Goal: Information Seeking & Learning: Learn about a topic

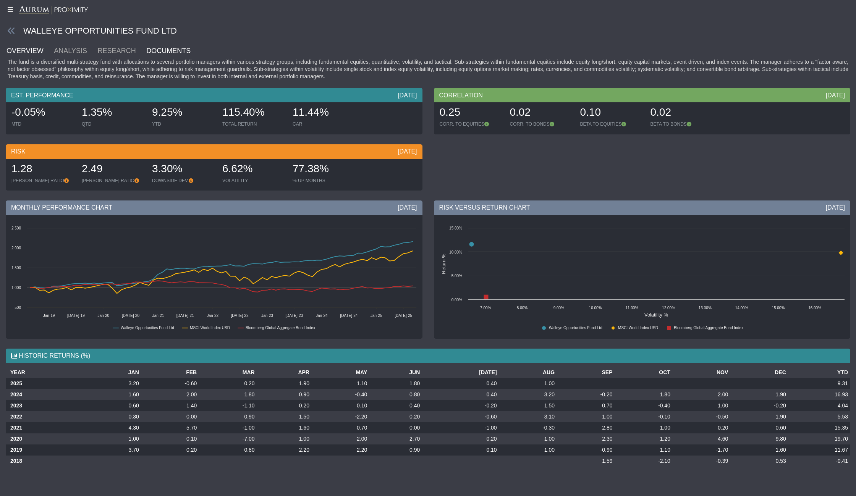
click at [169, 49] on link "DOCUMENTS" at bounding box center [173, 50] width 55 height 15
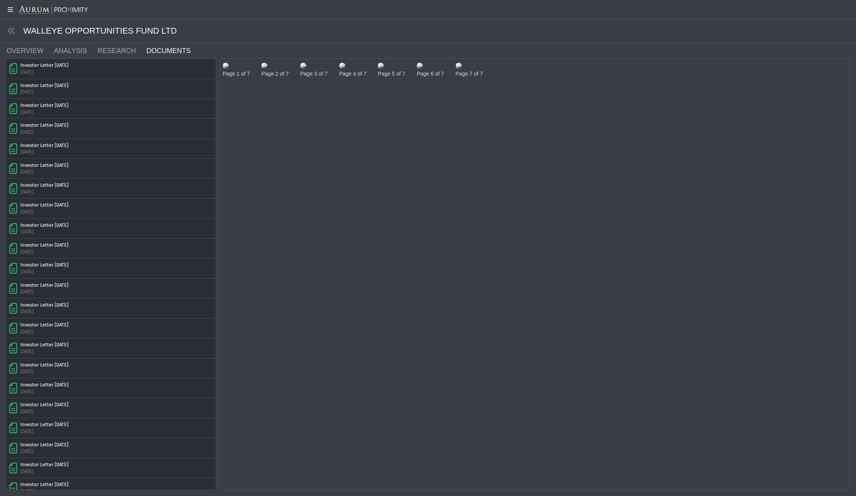
click at [229, 69] on img at bounding box center [226, 66] width 6 height 6
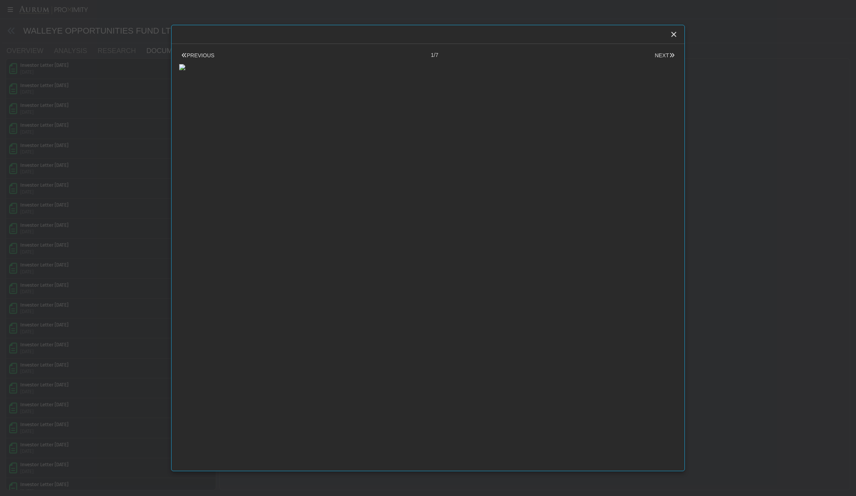
scroll to position [45, 0]
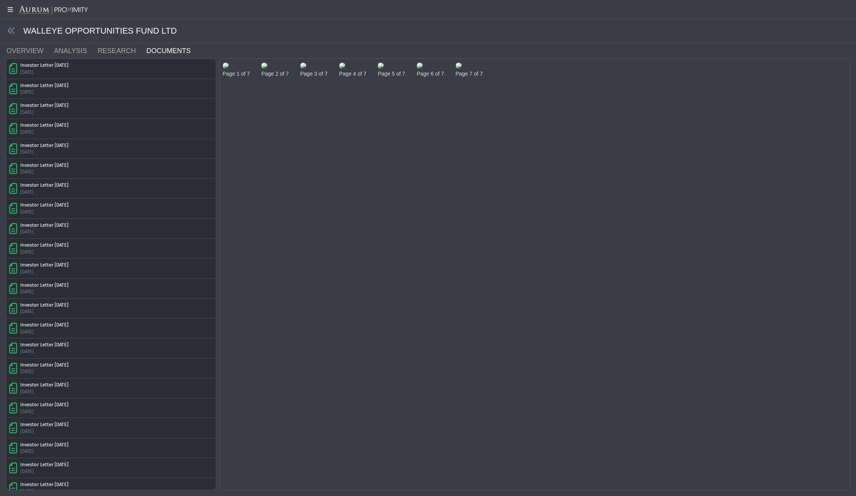
drag, startPoint x: 123, startPoint y: 107, endPoint x: 153, endPoint y: 93, distance: 33.7
click at [123, 107] on body "5.0.1 Pull down to refresh... Release to refresh... Refreshing... Isis Fund Pro…" at bounding box center [428, 248] width 856 height 496
click at [85, 265] on div "Investor Letter [DATE] [DATE]" at bounding box center [111, 268] width 204 height 13
click at [229, 69] on img at bounding box center [226, 66] width 6 height 6
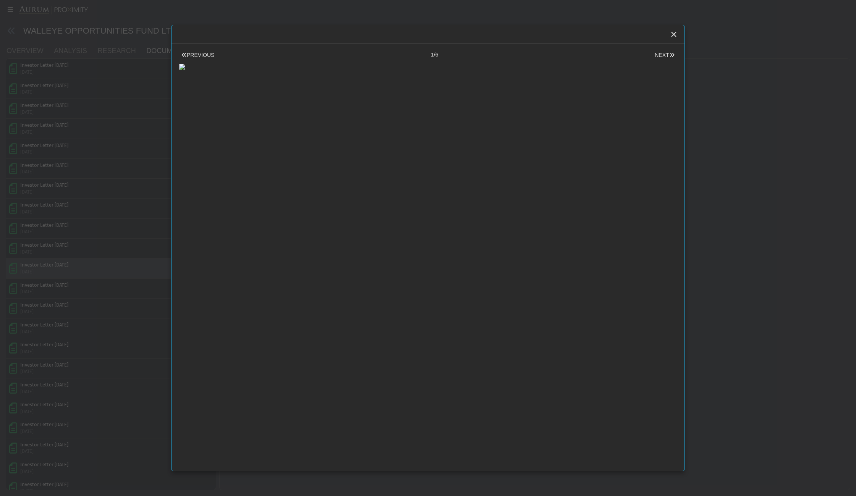
scroll to position [0, 0]
click at [661, 52] on button "NEXT" at bounding box center [664, 55] width 24 height 8
click at [667, 54] on button "NEXT" at bounding box center [664, 55] width 24 height 8
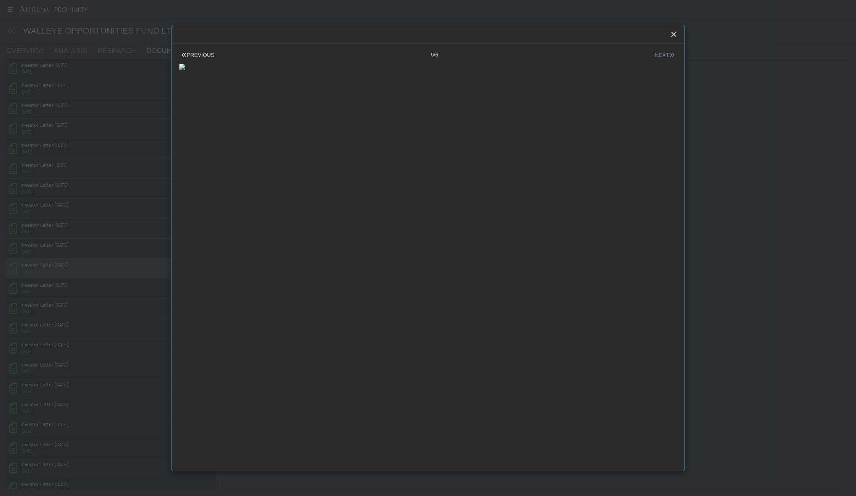
click at [667, 54] on button "NEXT" at bounding box center [664, 55] width 24 height 8
click at [202, 55] on button "PREVIOUS" at bounding box center [197, 55] width 37 height 8
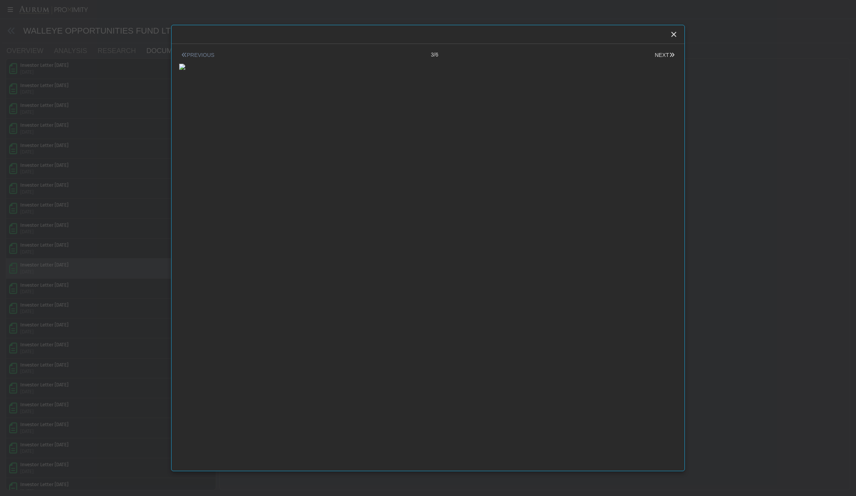
click at [202, 55] on button "PREVIOUS" at bounding box center [197, 55] width 37 height 8
click at [661, 53] on button "NEXT" at bounding box center [664, 55] width 24 height 8
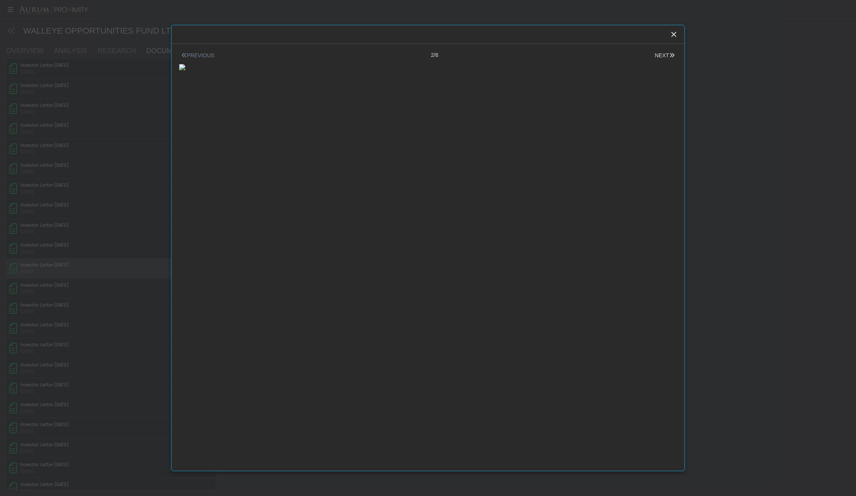
click at [196, 55] on button "PREVIOUS" at bounding box center [197, 56] width 37 height 8
click at [662, 55] on button "NEXT" at bounding box center [664, 56] width 24 height 8
click at [198, 56] on button "PREVIOUS" at bounding box center [197, 56] width 37 height 8
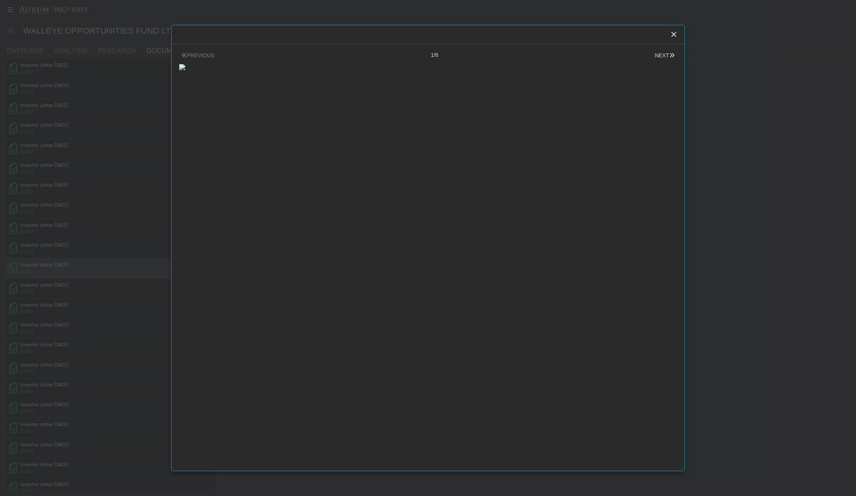
click at [195, 56] on button "PREVIOUS" at bounding box center [197, 56] width 37 height 8
click at [129, 77] on body "5.0.1 Pull down to refresh... Release to refresh... Refreshing... Isis Fund Pro…" at bounding box center [428, 248] width 856 height 496
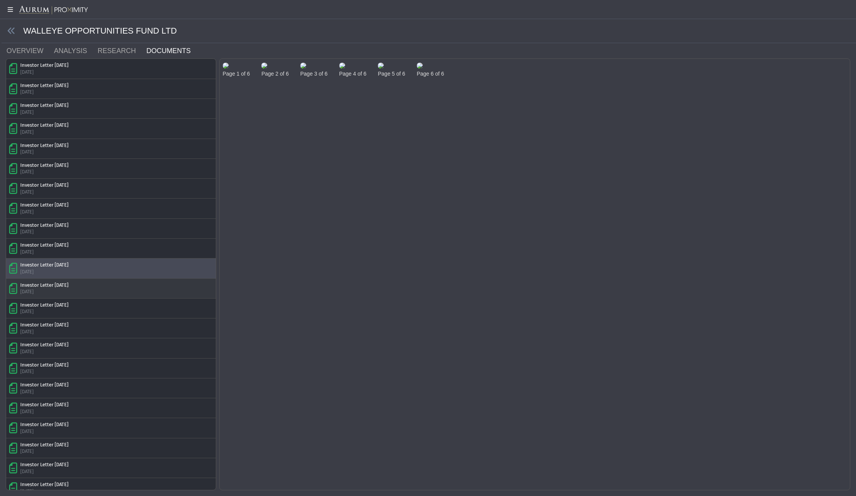
click at [91, 283] on div "Investor Letter [DATE] [DATE]" at bounding box center [111, 288] width 204 height 13
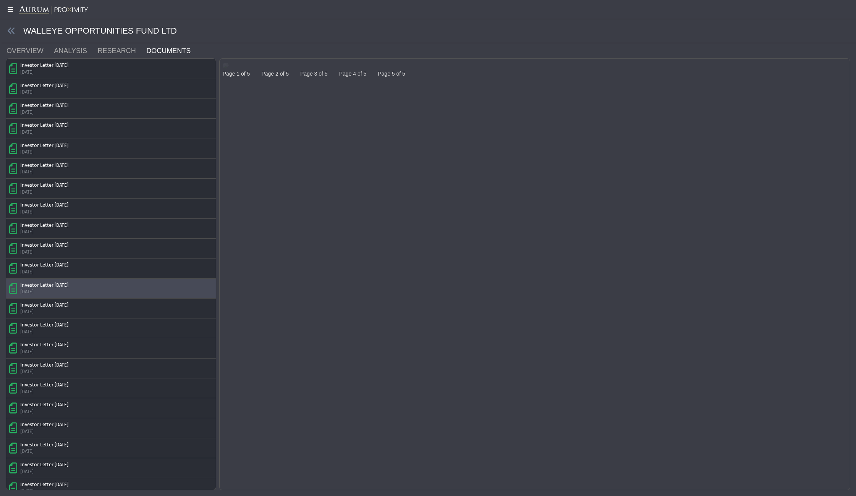
click at [229, 69] on img at bounding box center [226, 66] width 6 height 6
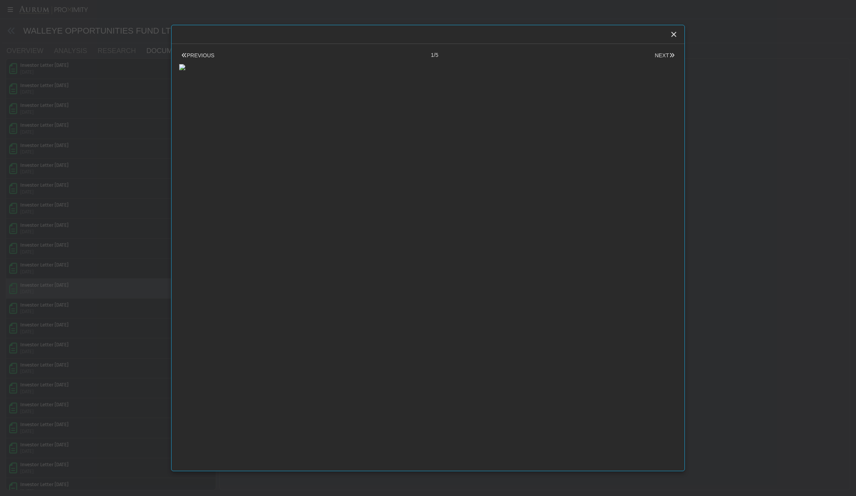
scroll to position [71, 0]
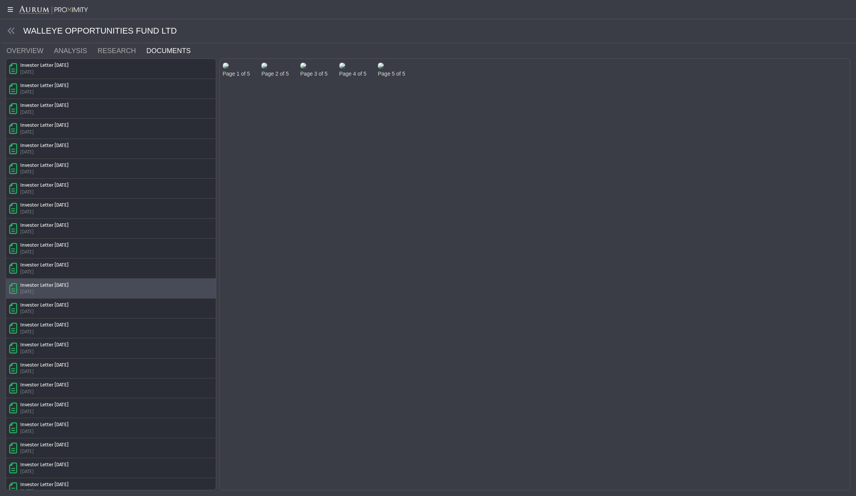
click at [229, 69] on img at bounding box center [226, 66] width 6 height 6
click at [249, 114] on body "5.0.1 Pull down to refresh... Release to refresh... Refreshing... Isis Fund Pro…" at bounding box center [428, 248] width 856 height 496
click at [229, 69] on img at bounding box center [226, 66] width 6 height 6
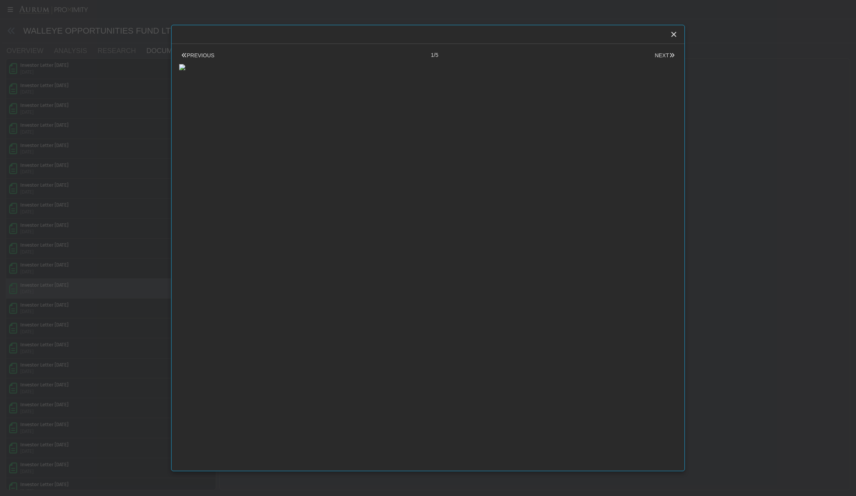
scroll to position [81, 0]
click at [674, 34] on icon "Close" at bounding box center [673, 34] width 7 height 7
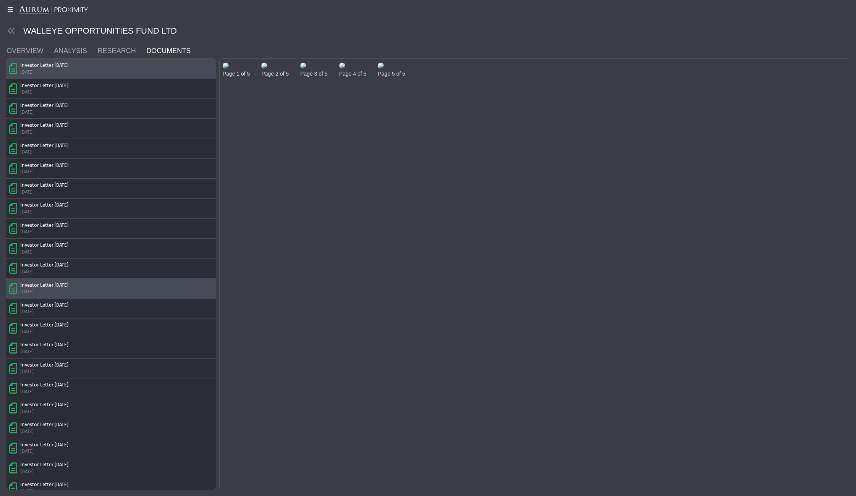
click at [85, 71] on div "Investor Letter [DATE] [DATE]" at bounding box center [111, 68] width 204 height 13
click at [229, 69] on img at bounding box center [226, 66] width 6 height 6
click at [0, 0] on div "PREVIOUS 1/7 NEXT Pull down to refresh... Release to refresh... Refreshing... L…" at bounding box center [0, 0] width 0 height 0
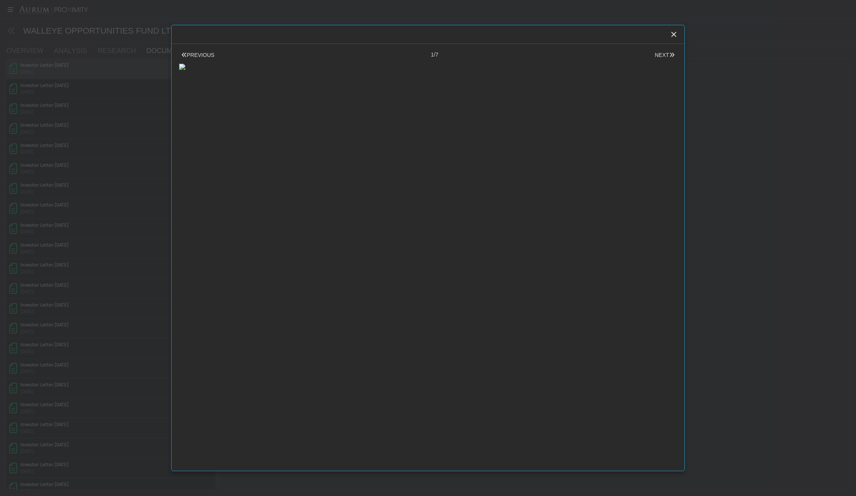
scroll to position [236, 0]
click at [662, 52] on button "NEXT" at bounding box center [664, 55] width 24 height 8
click at [671, 35] on icon "Close" at bounding box center [673, 34] width 7 height 7
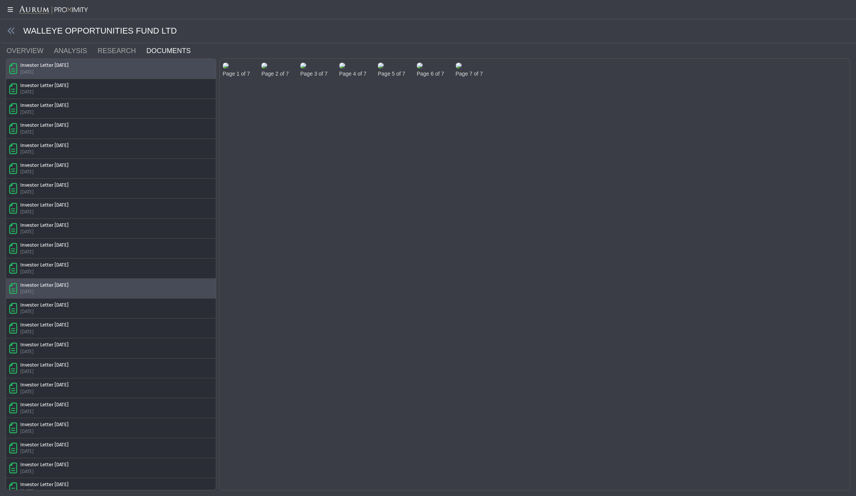
click at [63, 282] on div "Investor Letter [DATE]" at bounding box center [44, 285] width 48 height 7
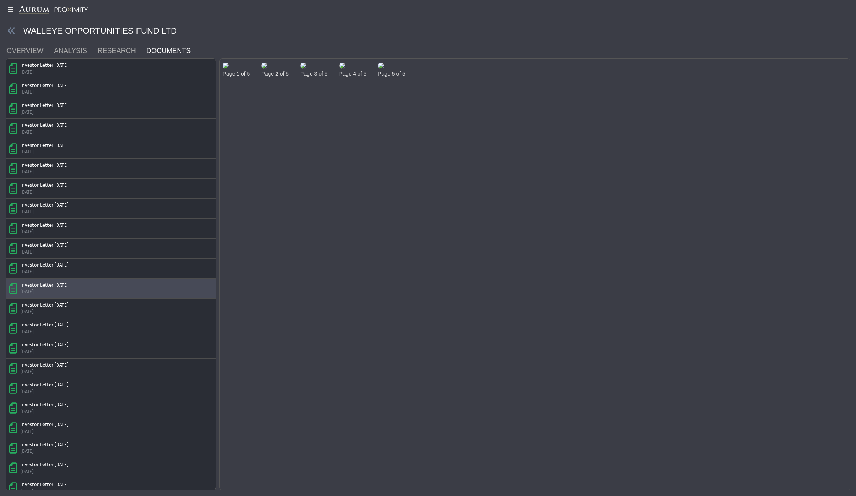
click at [267, 69] on img at bounding box center [264, 66] width 6 height 6
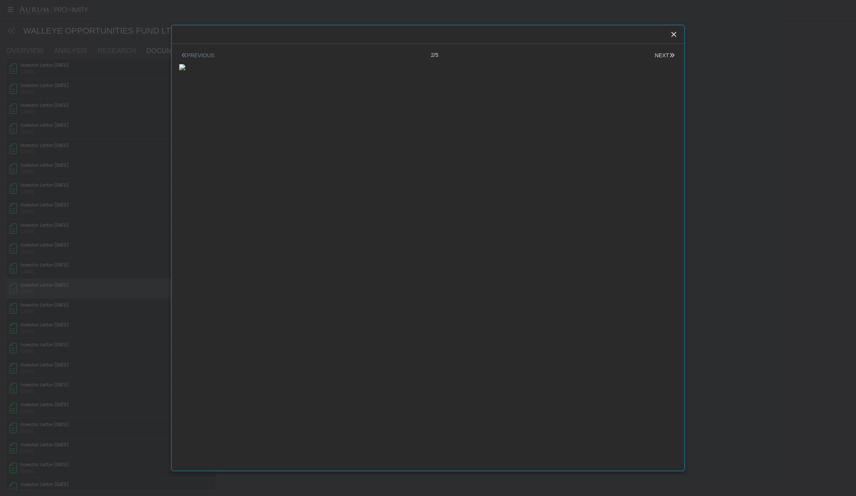
click at [200, 56] on button "PREVIOUS" at bounding box center [197, 56] width 37 height 8
click at [90, 264] on body "5.0.1 Pull down to refresh... Release to refresh... Refreshing... Isis Fund Pro…" at bounding box center [428, 248] width 856 height 496
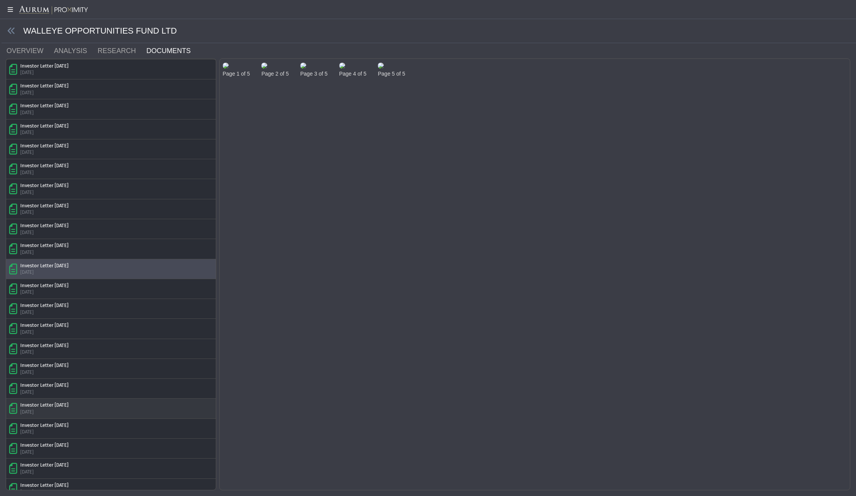
scroll to position [33, 0]
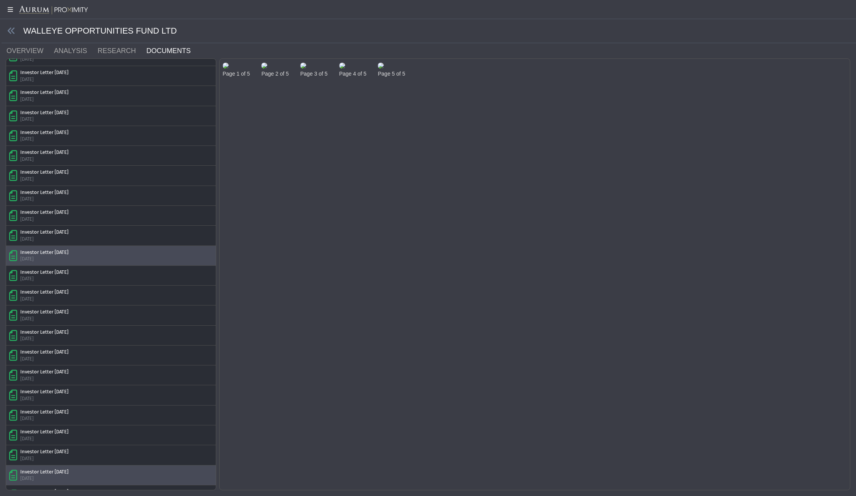
click at [67, 469] on div "Investor Letter [DATE]" at bounding box center [44, 472] width 48 height 7
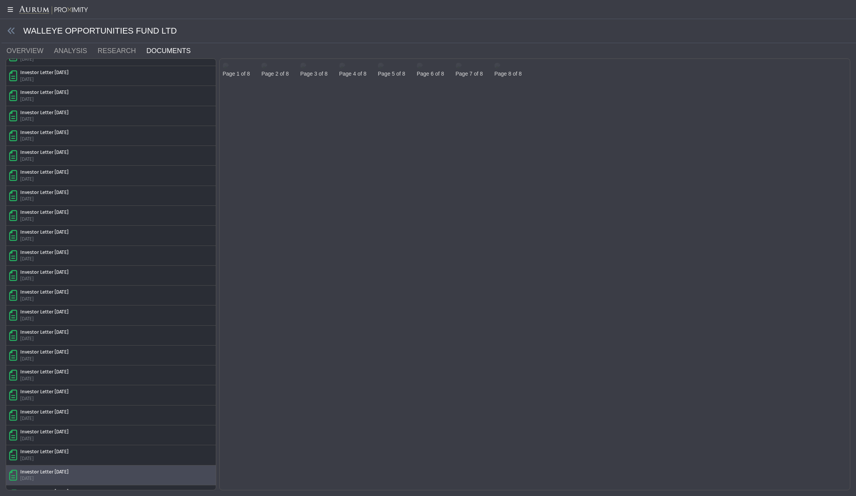
click at [229, 69] on img at bounding box center [226, 66] width 6 height 6
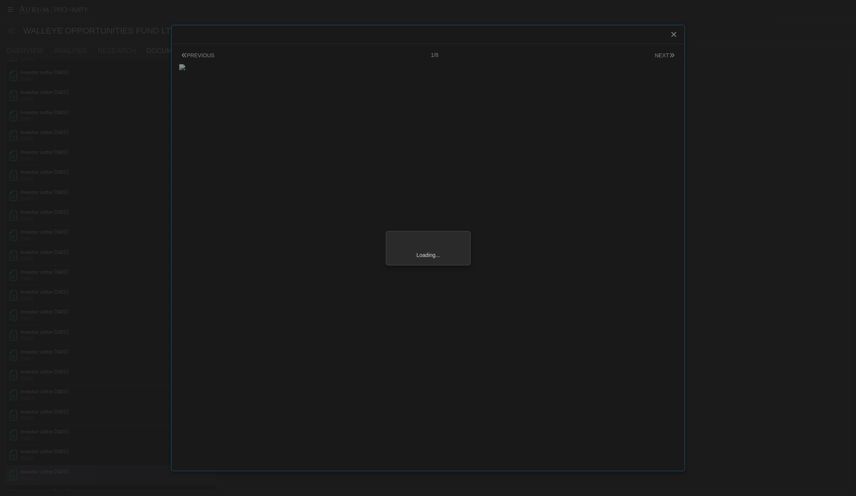
scroll to position [87, 0]
click at [259, 104] on div "Loading..." at bounding box center [428, 248] width 856 height 496
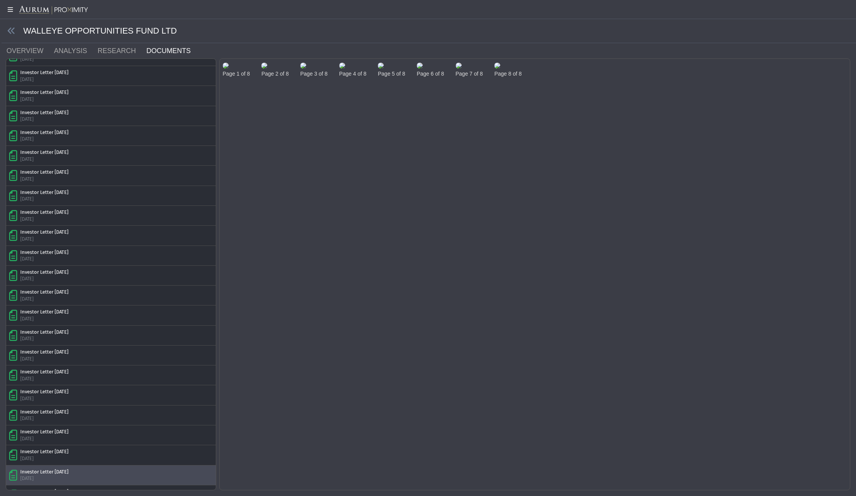
click at [229, 69] on img at bounding box center [226, 66] width 6 height 6
click at [0, 0] on document-viewer "PREVIOUS 1/8 NEXT Pull down to refresh... Release to refresh... Refreshing... L…" at bounding box center [0, 0] width 0 height 0
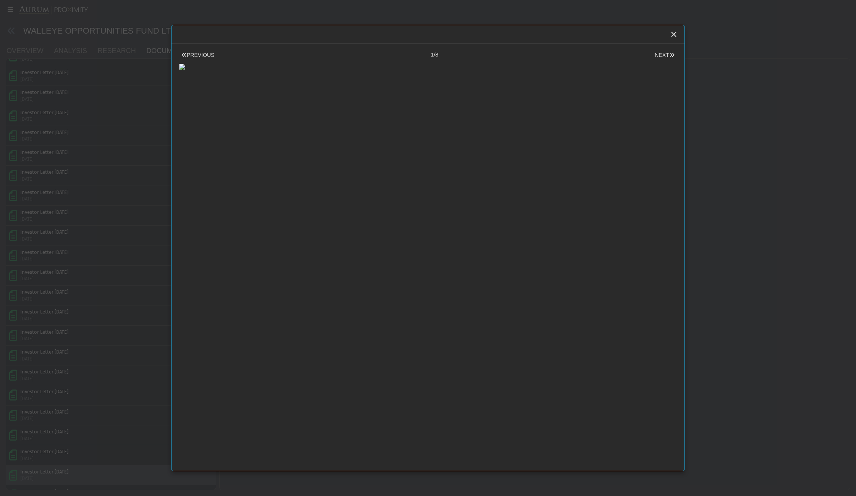
scroll to position [0, 0]
click at [663, 52] on button "NEXT" at bounding box center [664, 55] width 24 height 8
click at [663, 53] on button "NEXT" at bounding box center [664, 55] width 24 height 8
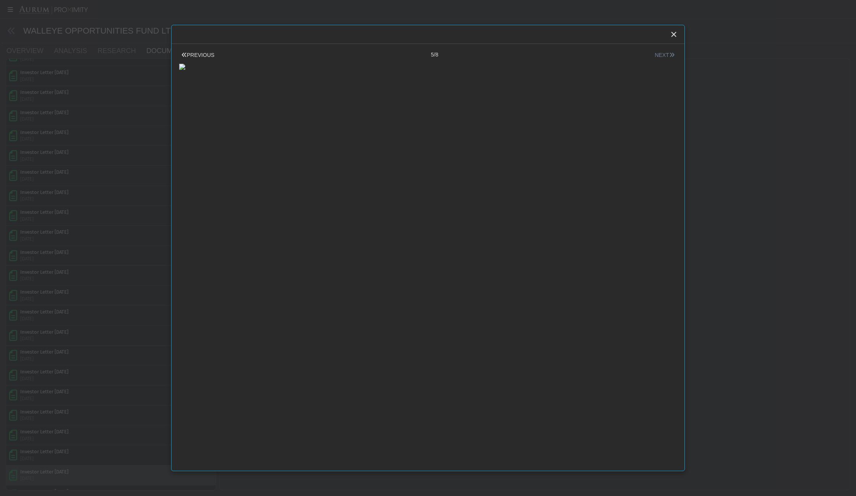
click at [663, 53] on button "NEXT" at bounding box center [664, 55] width 24 height 8
click at [673, 31] on icon "Close" at bounding box center [673, 34] width 7 height 7
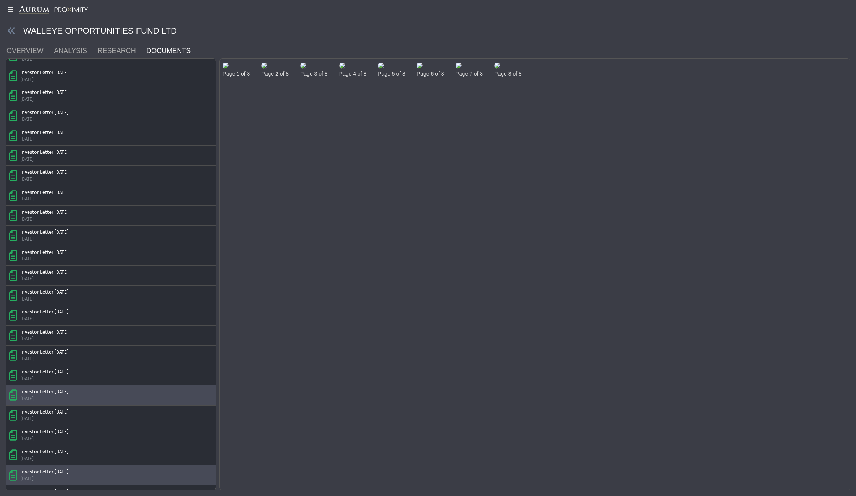
click at [68, 388] on div "Investor Letter [DATE]" at bounding box center [44, 391] width 48 height 7
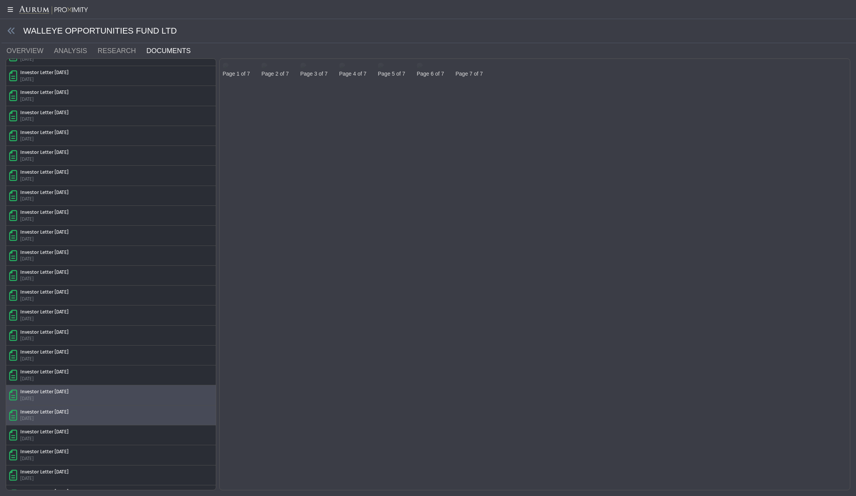
click at [80, 409] on div "Investor Letter [DATE] [DATE]" at bounding box center [111, 415] width 204 height 13
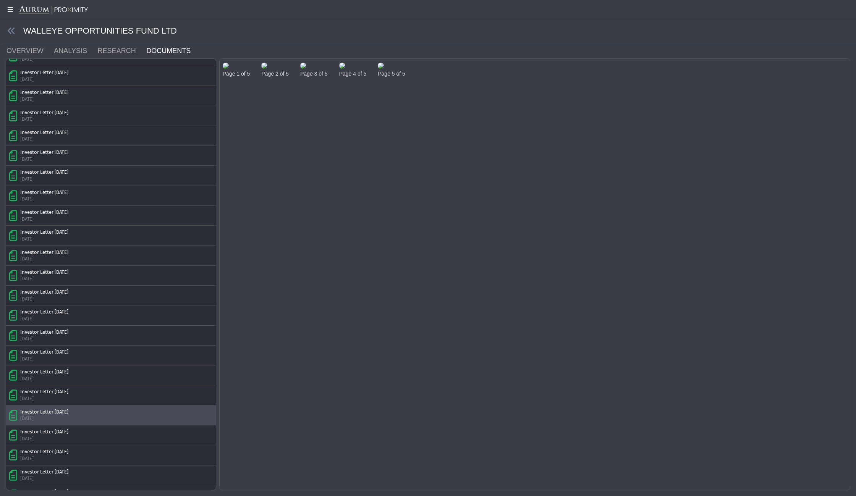
click at [229, 69] on img at bounding box center [226, 66] width 6 height 6
click at [246, 103] on body "5.0.1 Pull down to refresh... Release to refresh... Refreshing... Isis Fund Pro…" at bounding box center [428, 248] width 856 height 496
click at [229, 69] on img at bounding box center [226, 66] width 6 height 6
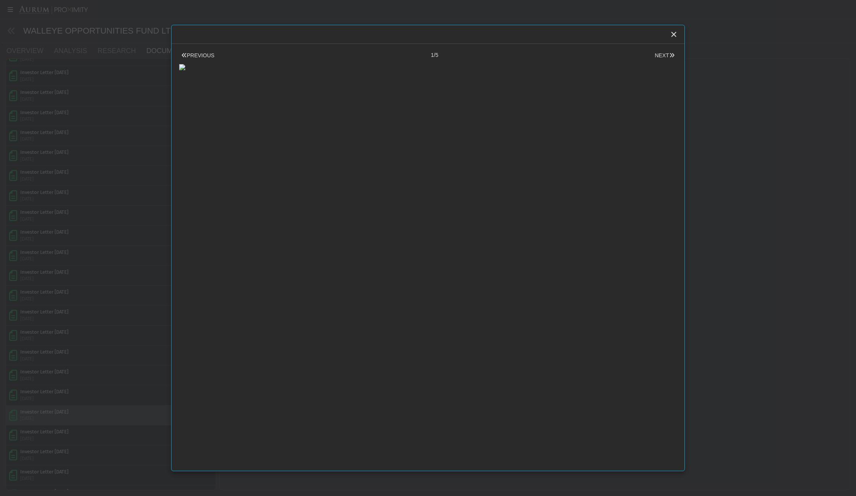
click at [259, 115] on body "5.0.1 Pull down to refresh... Release to refresh... Refreshing... Isis Fund Pro…" at bounding box center [428, 248] width 856 height 496
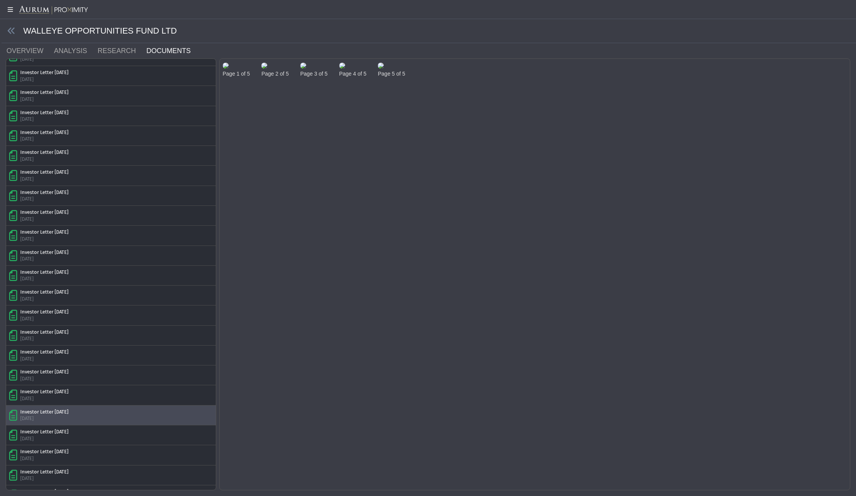
click at [229, 69] on img at bounding box center [226, 66] width 6 height 6
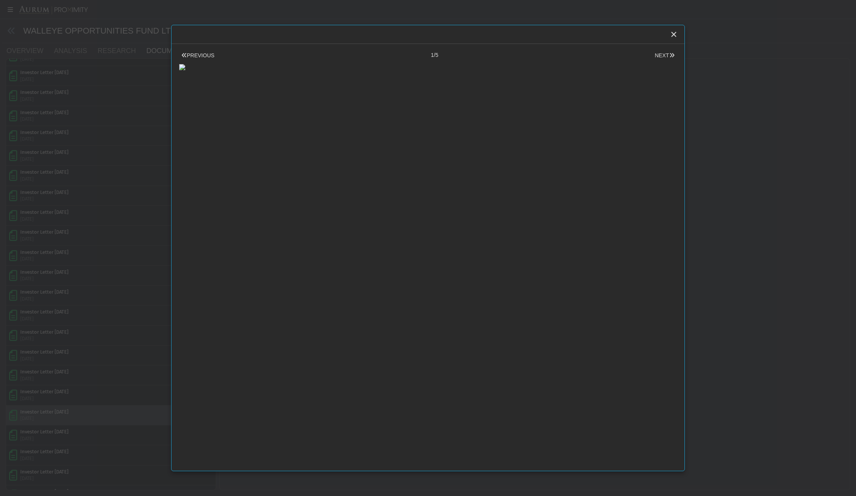
scroll to position [82, 0]
click at [46, 192] on body "5.0.1 Pull down to refresh... Release to refresh... Refreshing... Isis Fund Pro…" at bounding box center [428, 248] width 856 height 496
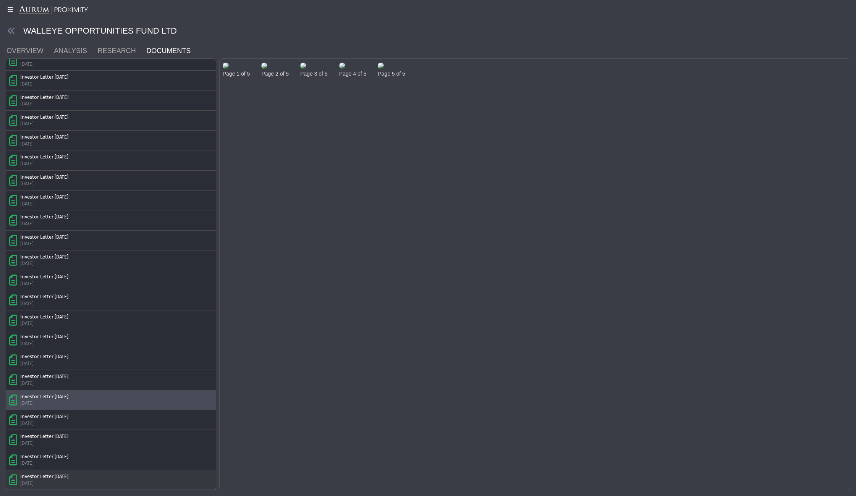
scroll to position [70, 0]
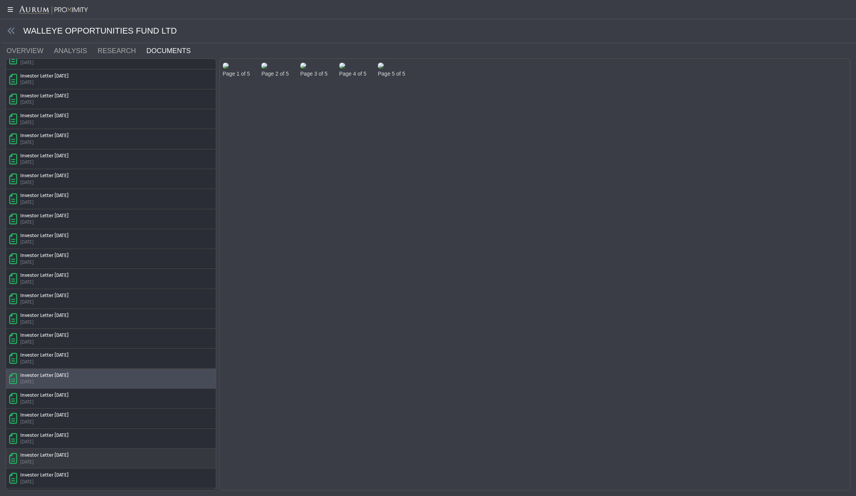
click at [34, 452] on div "Investor Letter [DATE]" at bounding box center [44, 455] width 48 height 7
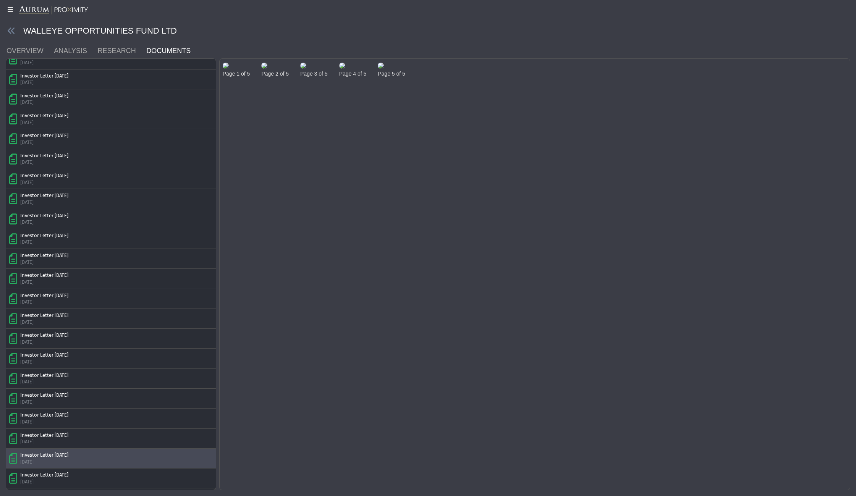
click at [229, 69] on img at bounding box center [226, 66] width 6 height 6
click at [253, 110] on body "5.0.1 Pull down to refresh... Release to refresh... Refreshing... Isis Fund Pro…" at bounding box center [428, 248] width 856 height 496
click at [229, 69] on img at bounding box center [226, 66] width 6 height 6
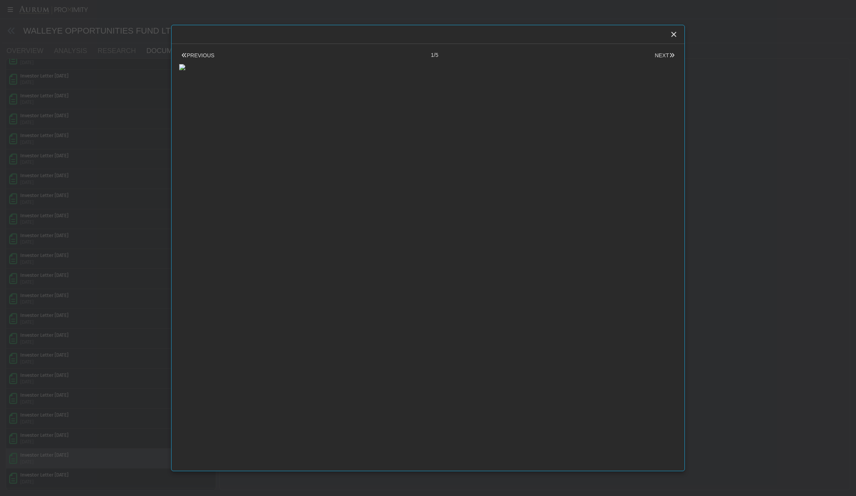
click at [73, 253] on body "5.0.1 Pull down to refresh... Release to refresh... Refreshing... Isis Fund Pro…" at bounding box center [428, 248] width 856 height 496
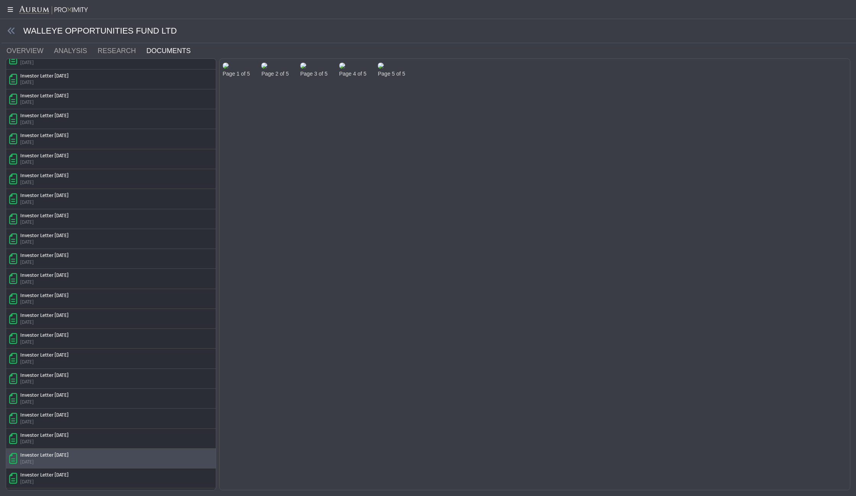
click at [229, 69] on img at bounding box center [226, 66] width 6 height 6
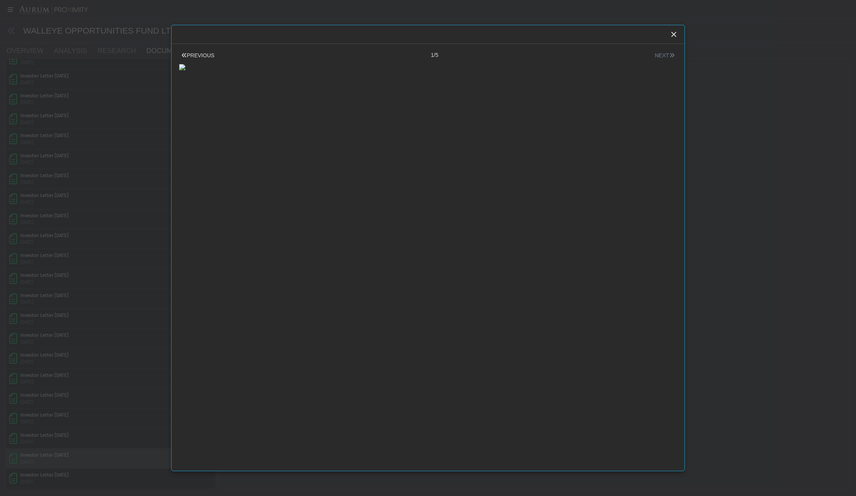
click at [662, 55] on button "NEXT" at bounding box center [664, 56] width 24 height 8
click at [29, 134] on body "5.0.1 Pull down to refresh... Release to refresh... Refreshing... Isis Fund Pro…" at bounding box center [428, 248] width 856 height 496
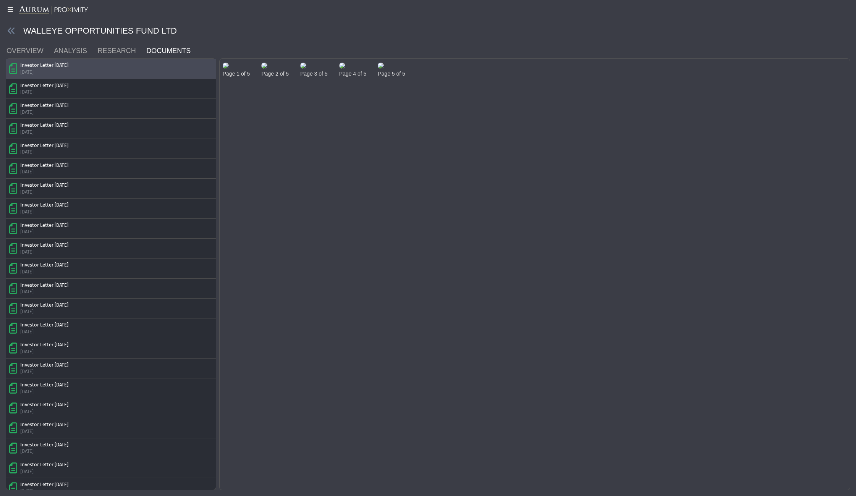
click at [44, 67] on div "Investor Letter [DATE]" at bounding box center [44, 65] width 48 height 7
click at [229, 69] on img at bounding box center [226, 66] width 6 height 6
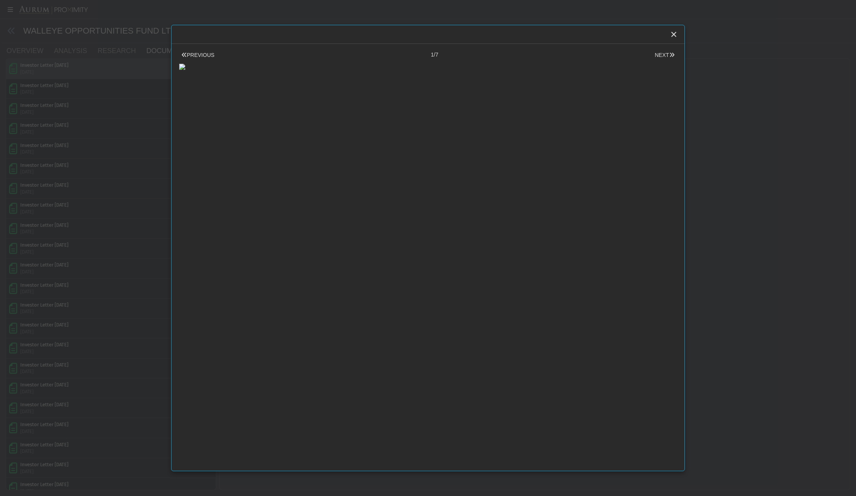
scroll to position [66, 0]
